Goal: Information Seeking & Learning: Understand process/instructions

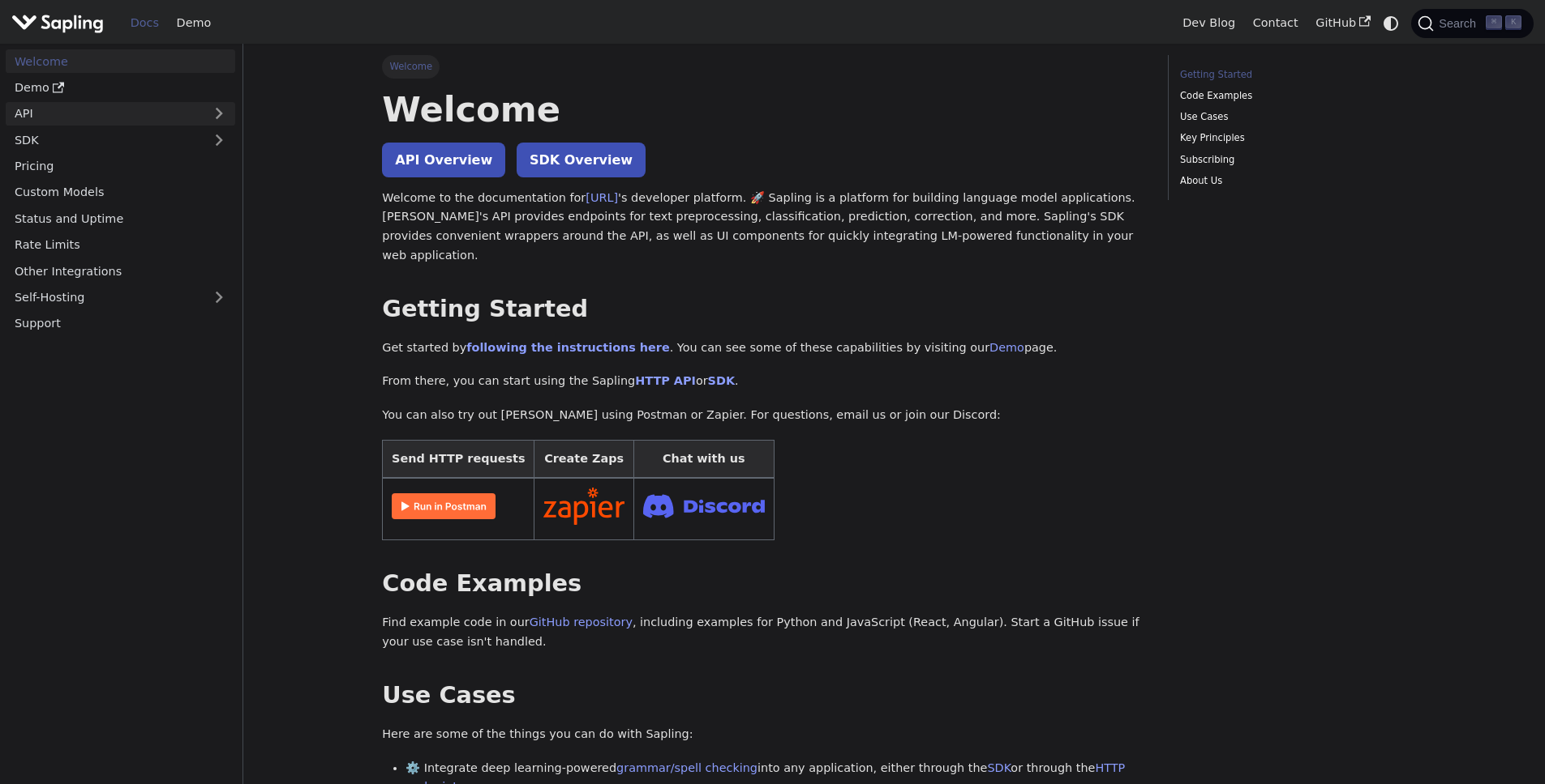
click at [63, 111] on link "API" at bounding box center [103, 113] width 197 height 23
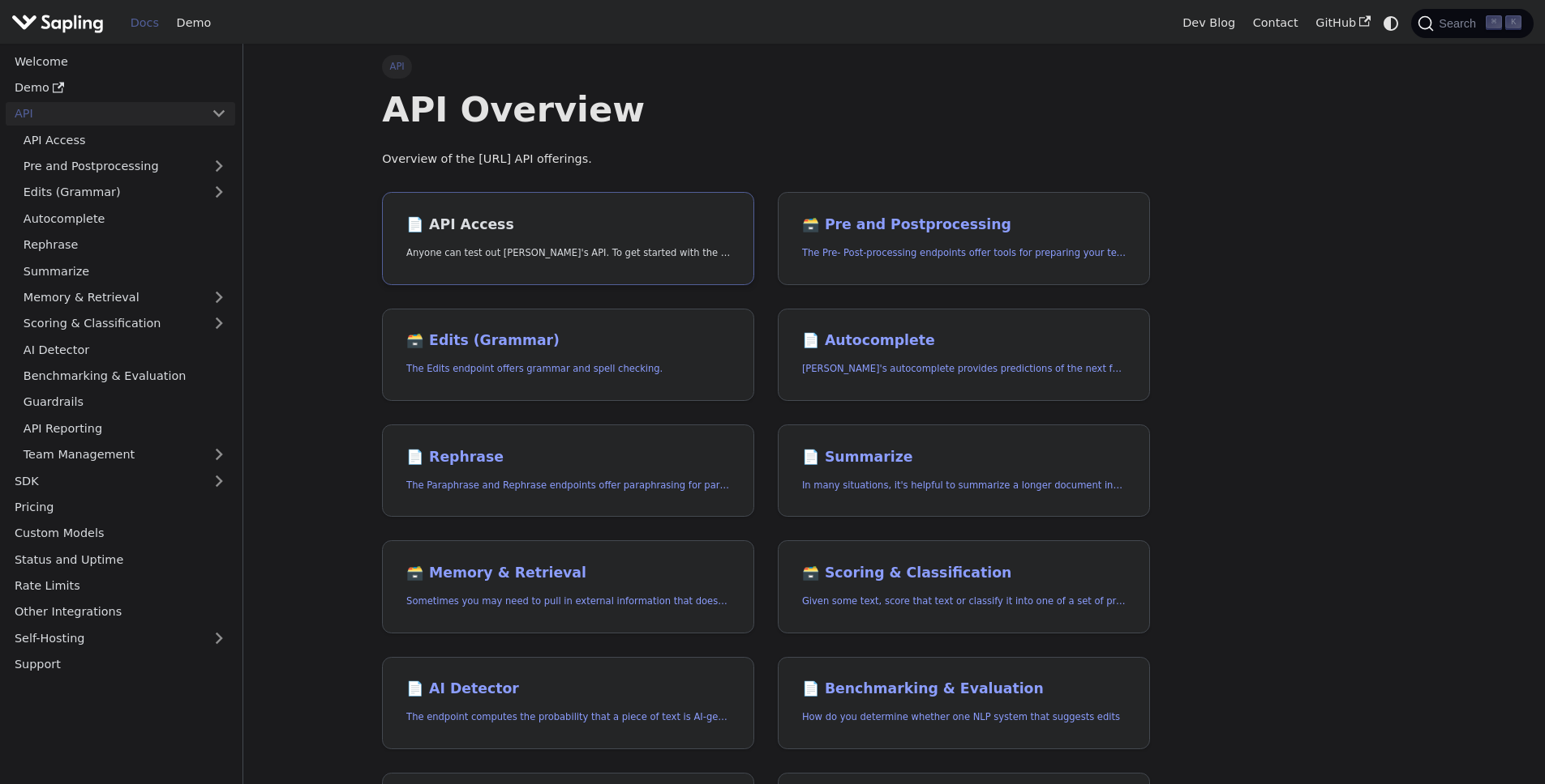
click at [488, 232] on h2 "📄️ API Access" at bounding box center [568, 225] width 324 height 18
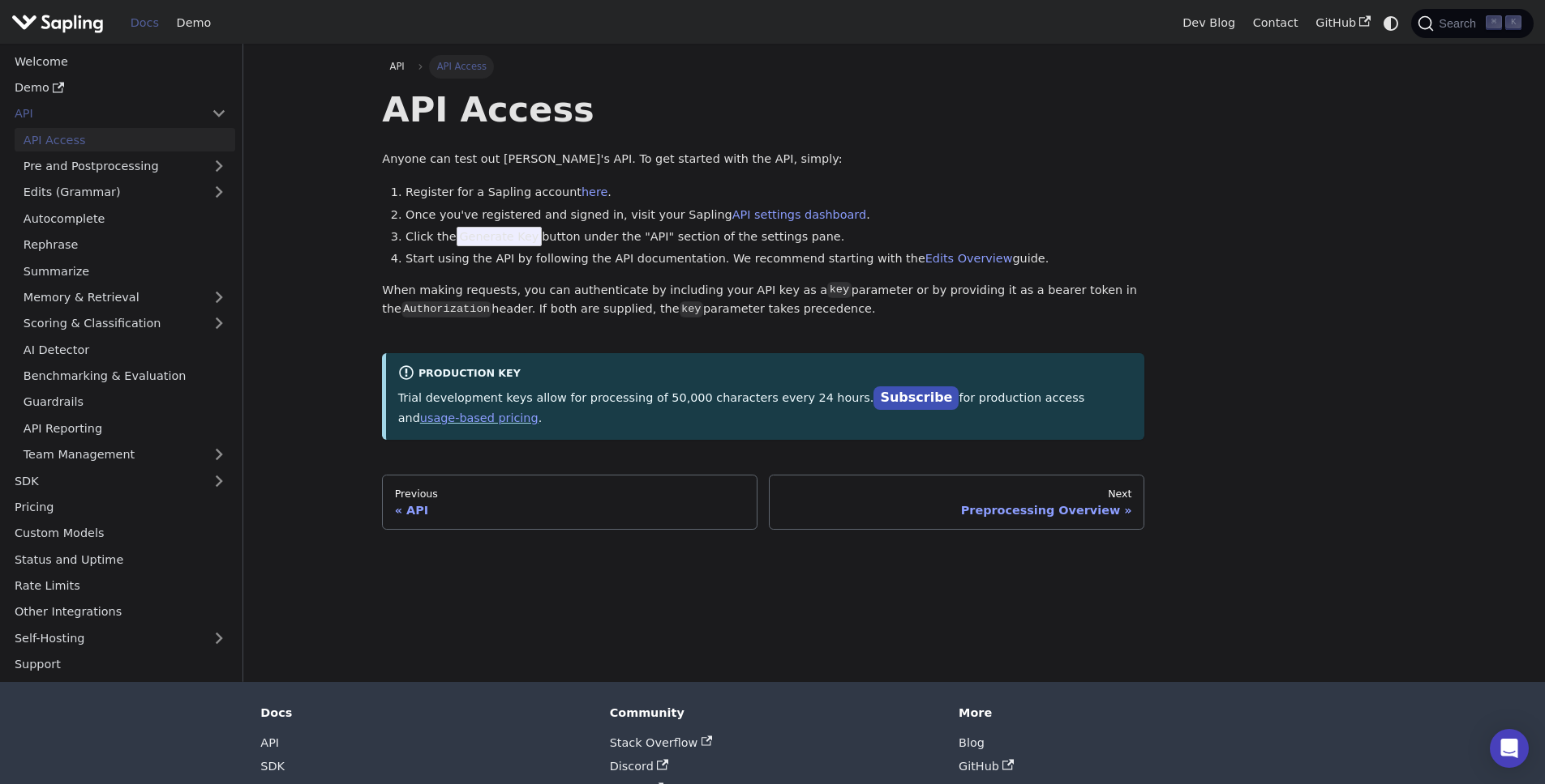
click at [493, 236] on span "Generate Key" at bounding box center [499, 236] width 86 height 19
drag, startPoint x: 445, startPoint y: 234, endPoint x: 556, endPoint y: 231, distance: 111.0
click at [556, 231] on li "Click the Generate Key button under the "API" section of the settings pane." at bounding box center [774, 237] width 738 height 19
click at [565, 234] on li "Click the Generate Key button under the "API" section of the settings pane." at bounding box center [774, 237] width 738 height 19
click at [624, 400] on p "Trial development keys allow for processing of 50,000 characters every 24 hours…" at bounding box center [765, 408] width 735 height 41
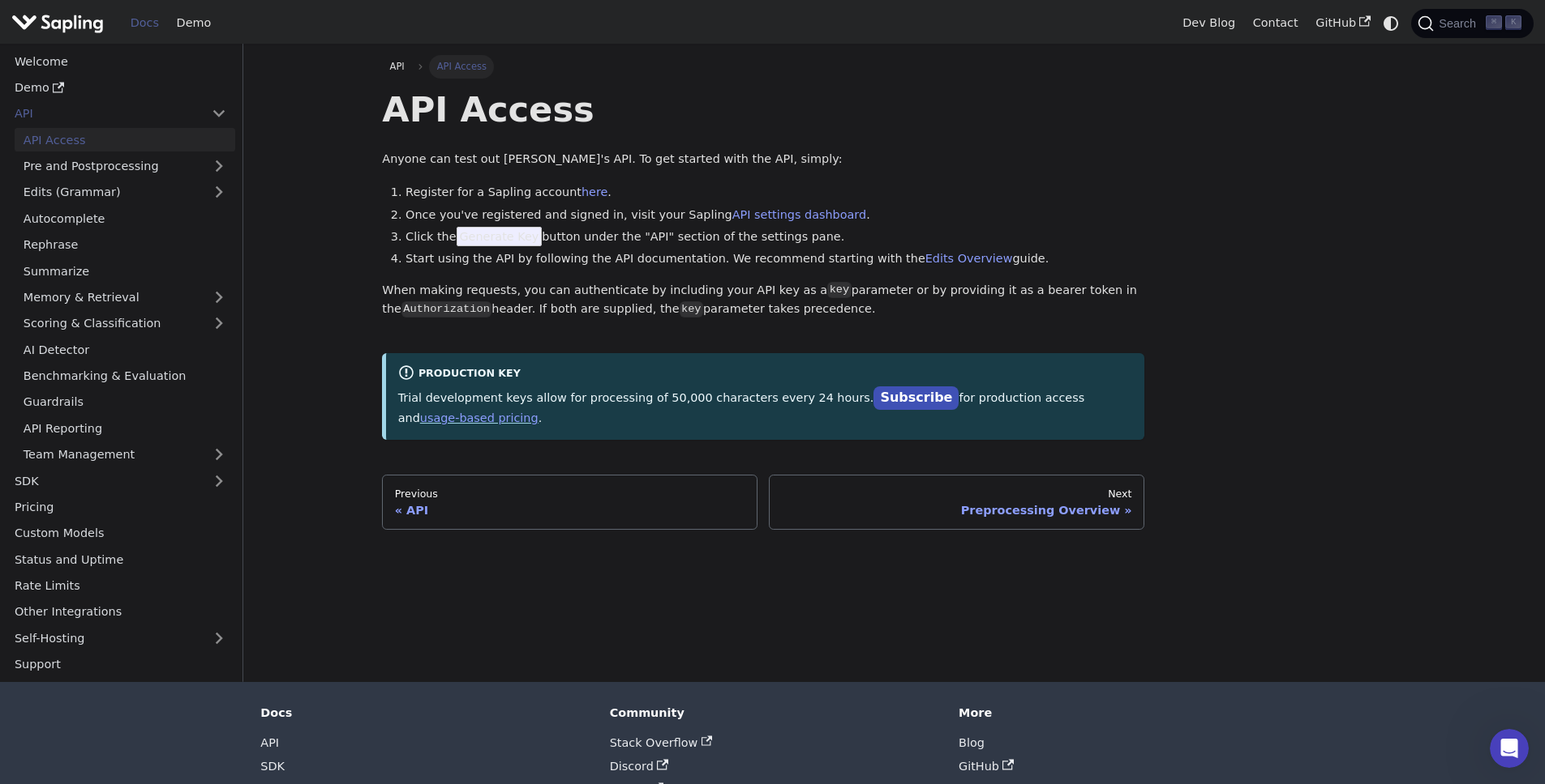
click at [584, 251] on li "Start using the API by following the API documentation. We recommend starting w…" at bounding box center [774, 259] width 738 height 19
click at [595, 294] on p "When making requests, you can authenticate by including your API key as a key p…" at bounding box center [763, 301] width 762 height 39
click at [581, 194] on link "here" at bounding box center [594, 192] width 26 height 13
